Goal: Check status: Check status

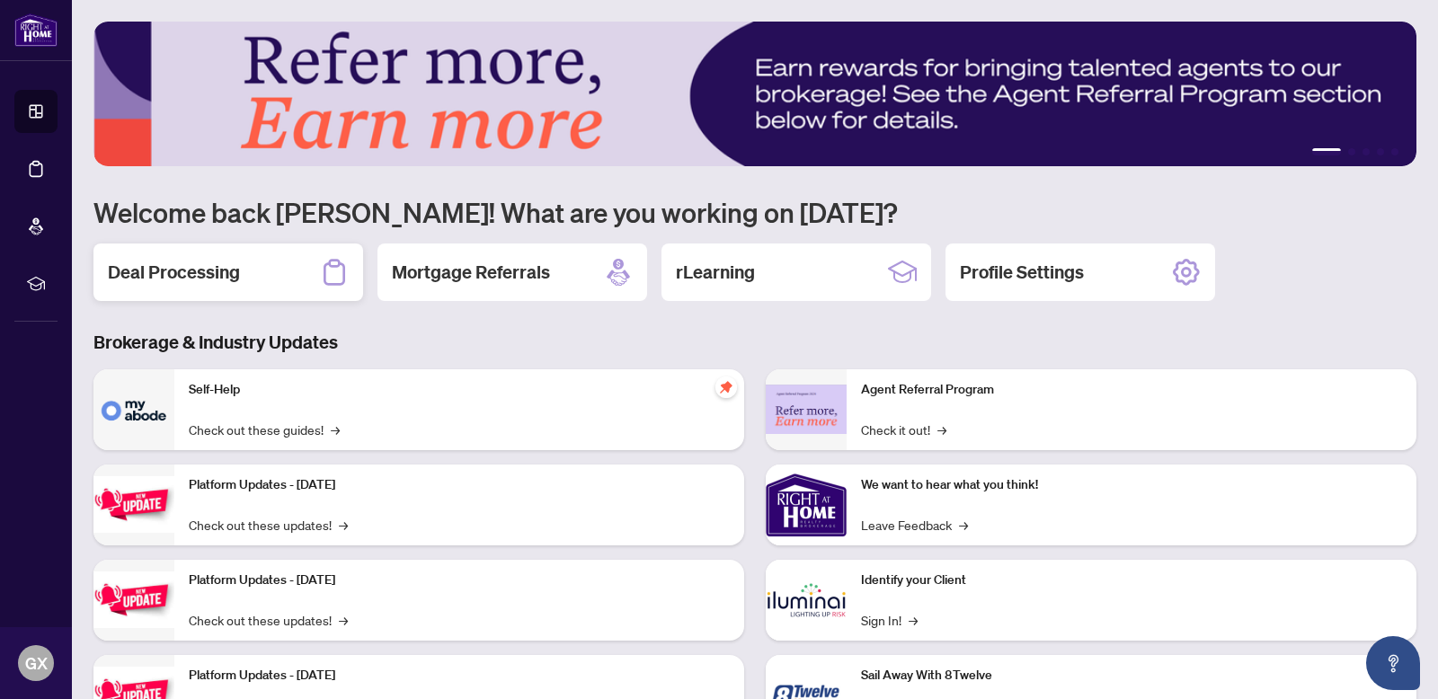
click at [200, 272] on h2 "Deal Processing" at bounding box center [174, 272] width 132 height 25
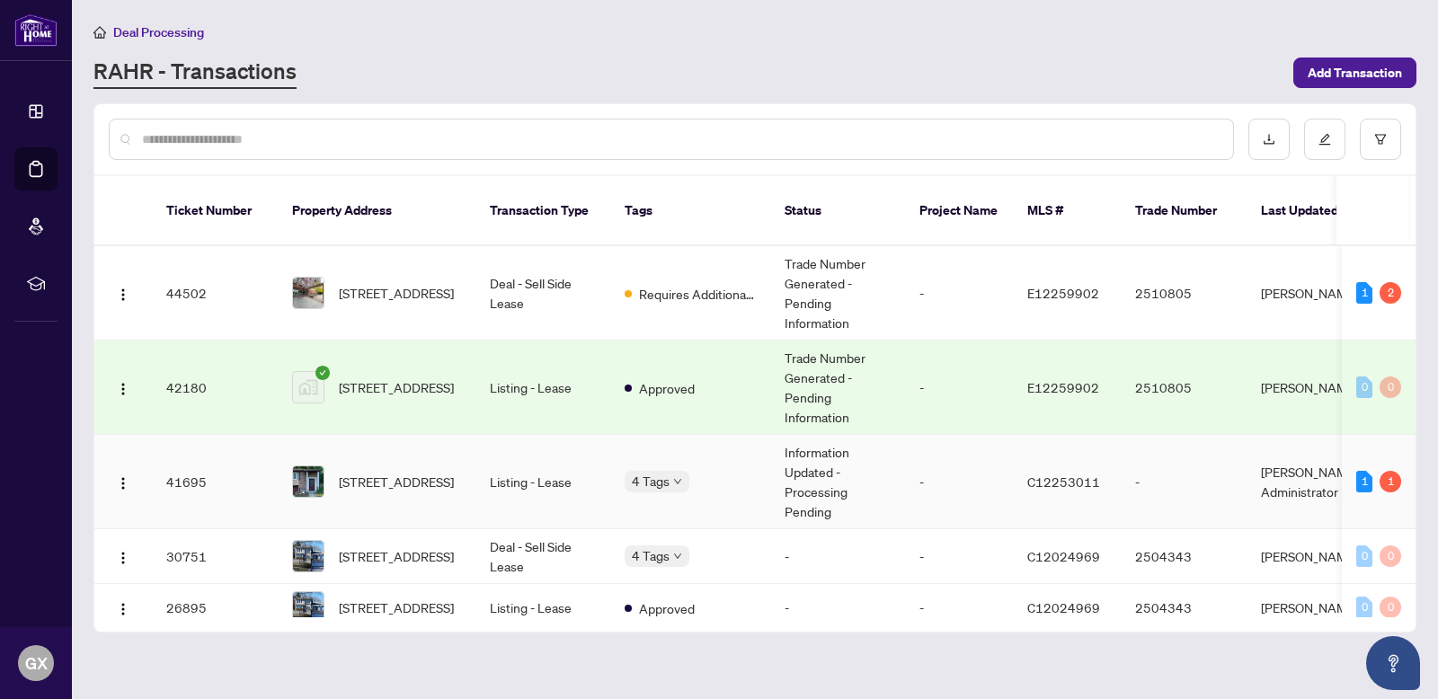
click at [874, 472] on td "Information Updated - Processing Pending" at bounding box center [837, 482] width 135 height 94
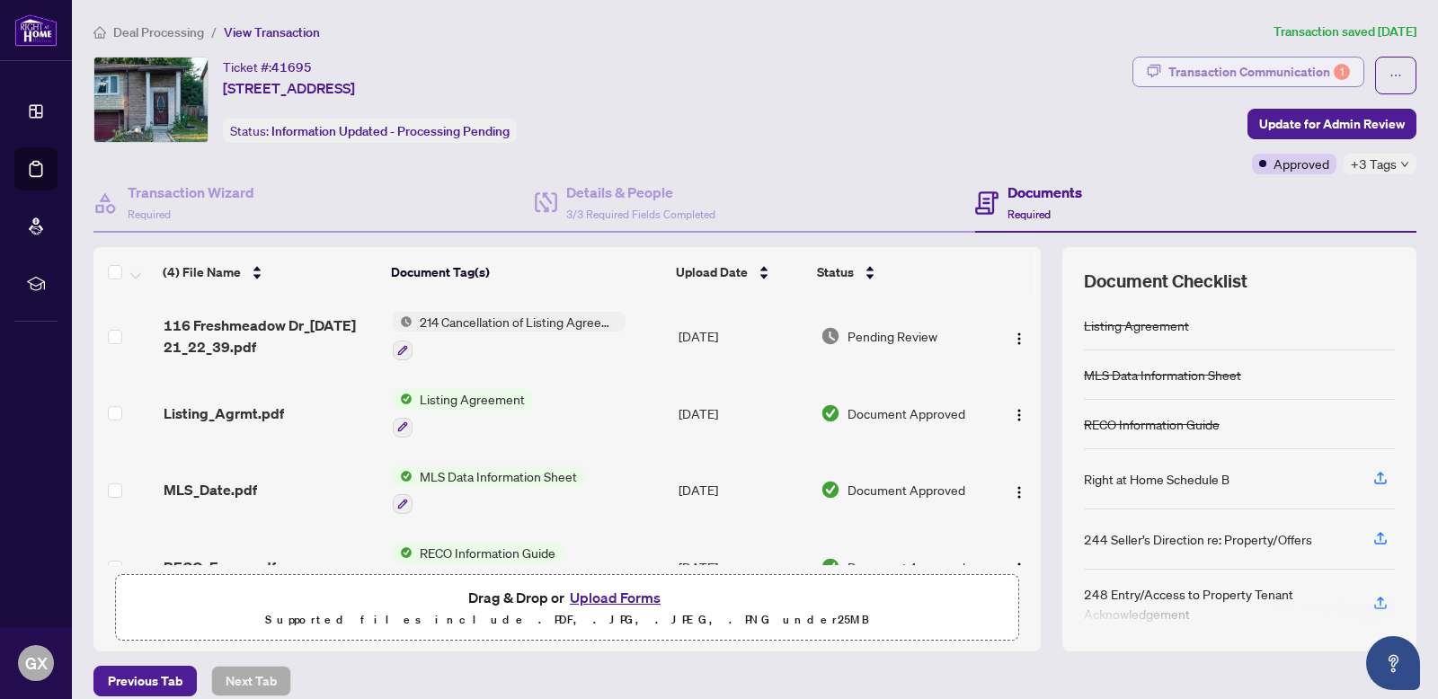
click at [1217, 68] on div "Transaction Communication 1" at bounding box center [1260, 72] width 182 height 29
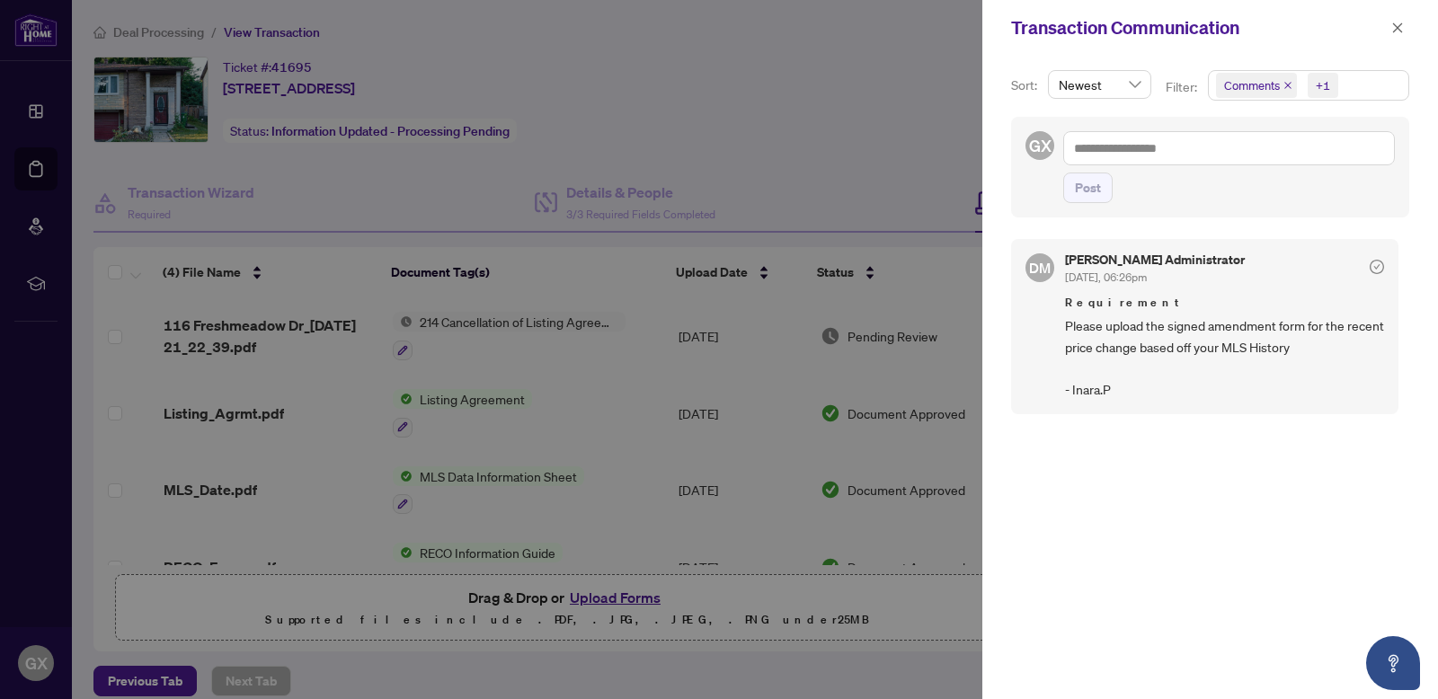
click at [926, 169] on div at bounding box center [719, 349] width 1438 height 699
click at [1401, 34] on span "button" at bounding box center [1398, 27] width 13 height 29
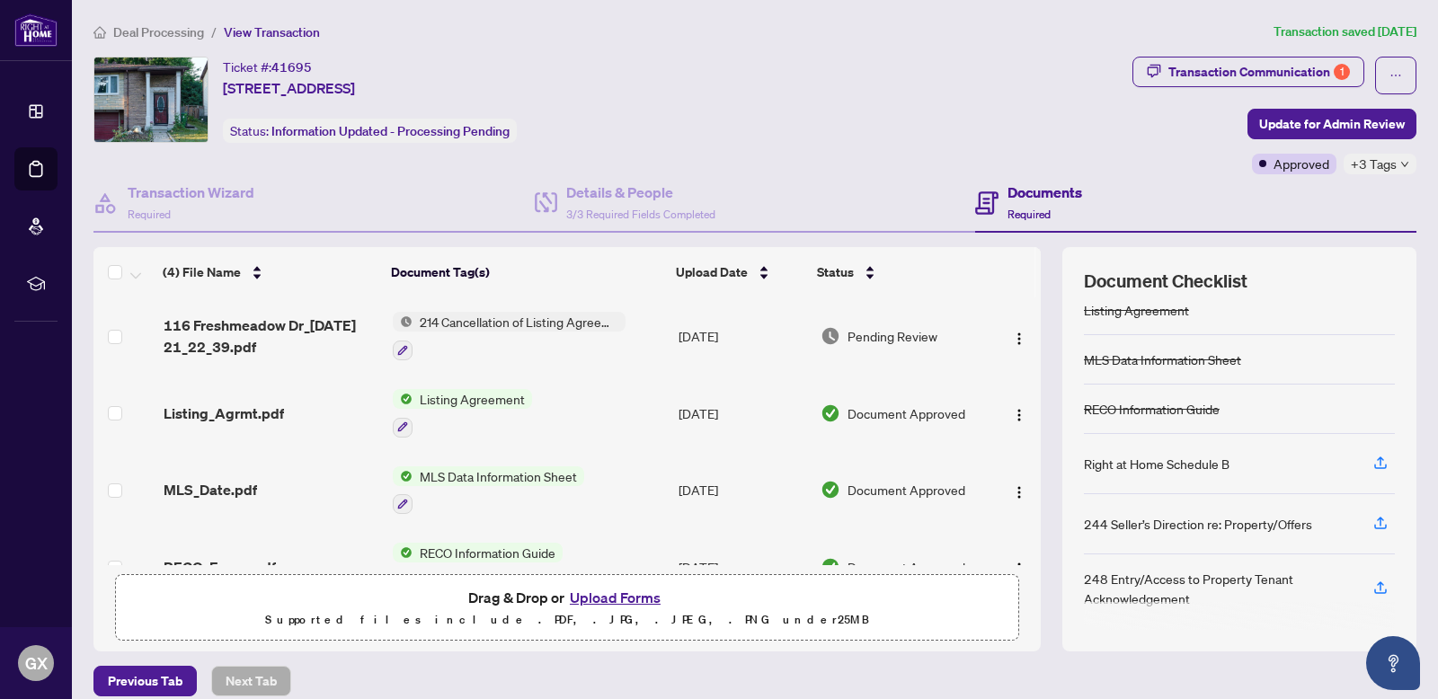
click at [956, 64] on div "Ticket #: 41695 [STREET_ADDRESS] Status: Information Updated - Processing Pendi…" at bounding box center [609, 100] width 1032 height 86
